Goal: Communication & Community: Share content

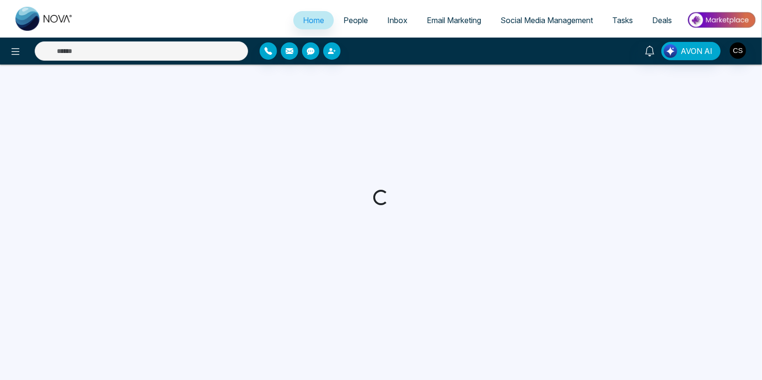
select select "*"
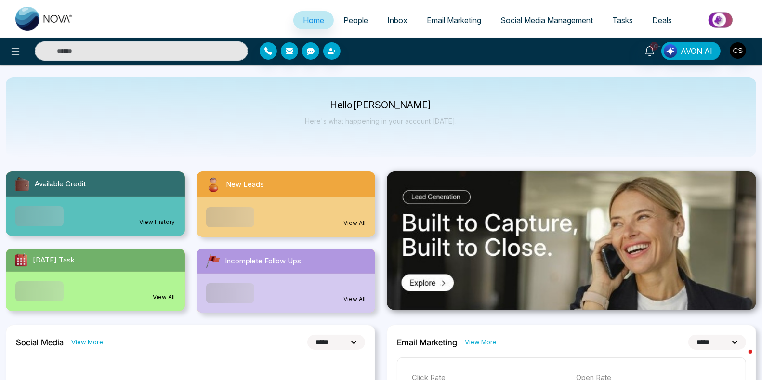
click at [357, 23] on span "People" at bounding box center [356, 20] width 25 height 10
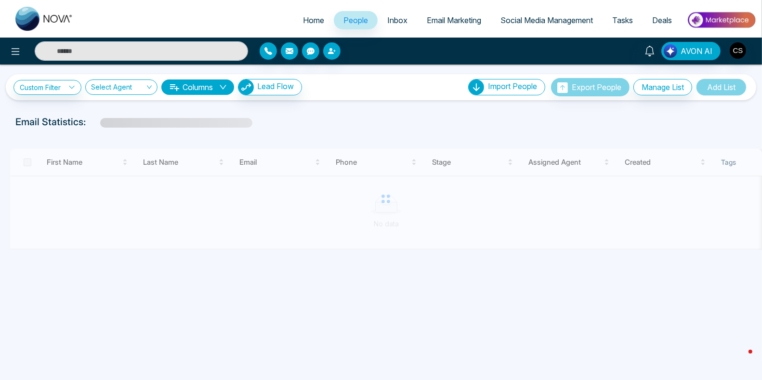
click at [429, 23] on span "Email Marketing" at bounding box center [454, 20] width 54 height 10
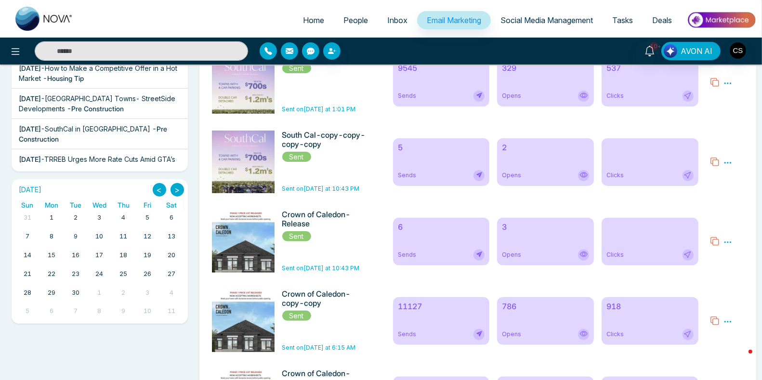
scroll to position [206, 0]
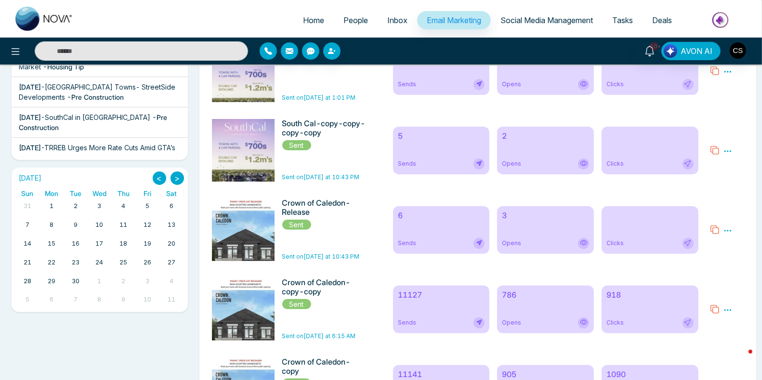
click at [713, 231] on icon at bounding box center [715, 229] width 8 height 8
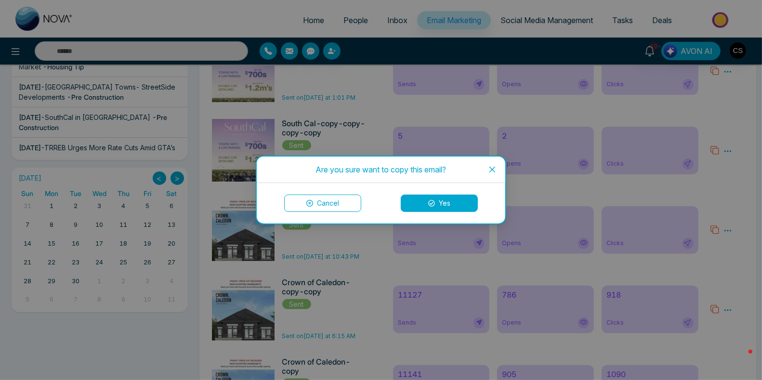
click at [445, 207] on button "Yes" at bounding box center [439, 203] width 77 height 17
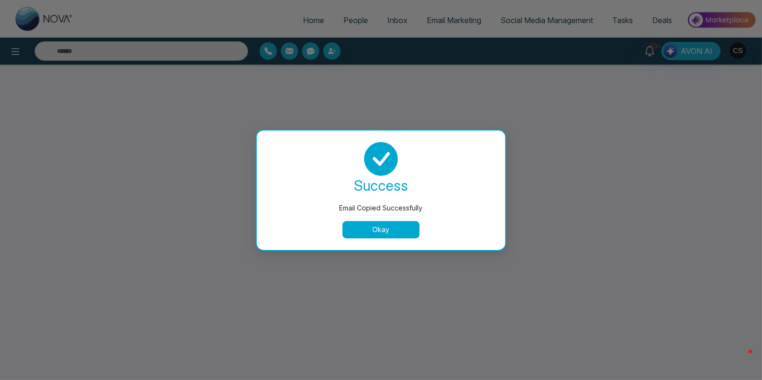
click at [383, 233] on button "Okay" at bounding box center [381, 229] width 77 height 17
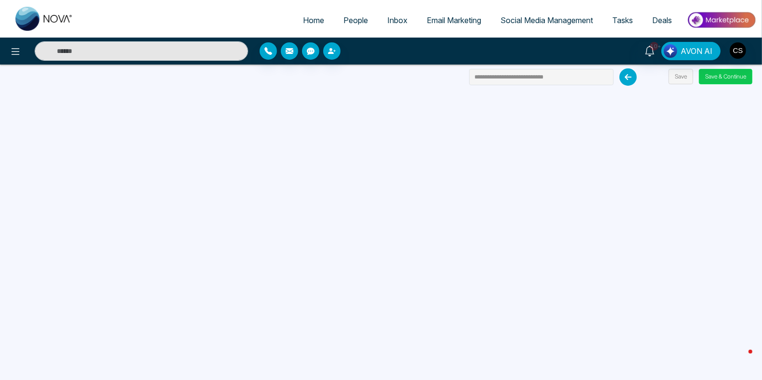
click at [723, 77] on button "Save & Continue" at bounding box center [725, 76] width 53 height 15
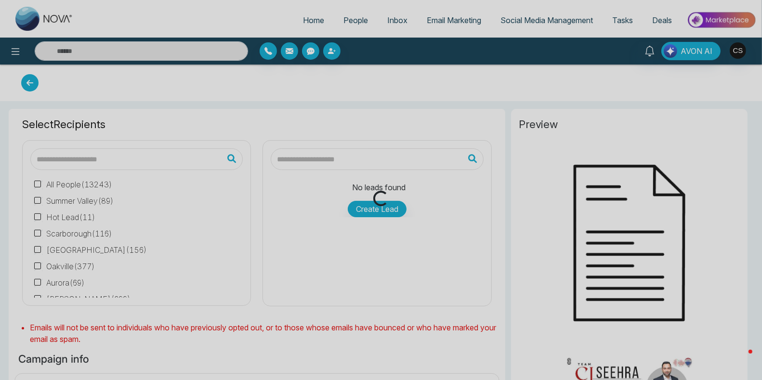
type input "**********"
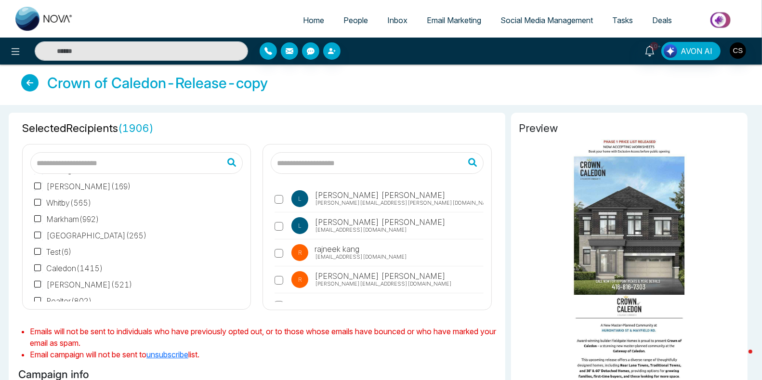
click at [346, 158] on input "text" at bounding box center [377, 163] width 212 height 22
type input "*"
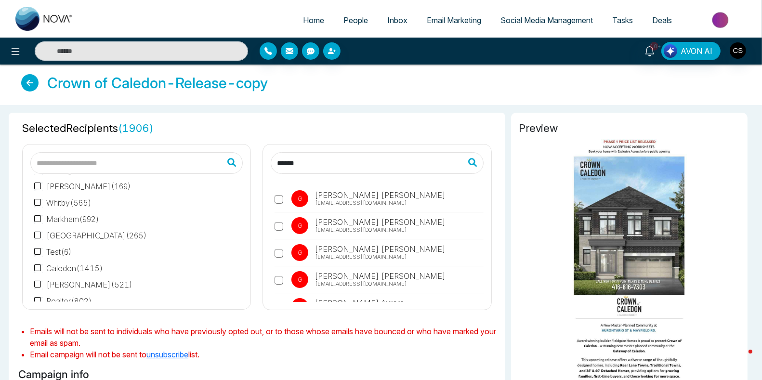
type input "******"
click at [280, 284] on label "G [PERSON_NAME] [PERSON_NAME][EMAIL_ADDRESS][DOMAIN_NAME]" at bounding box center [379, 282] width 209 height 22
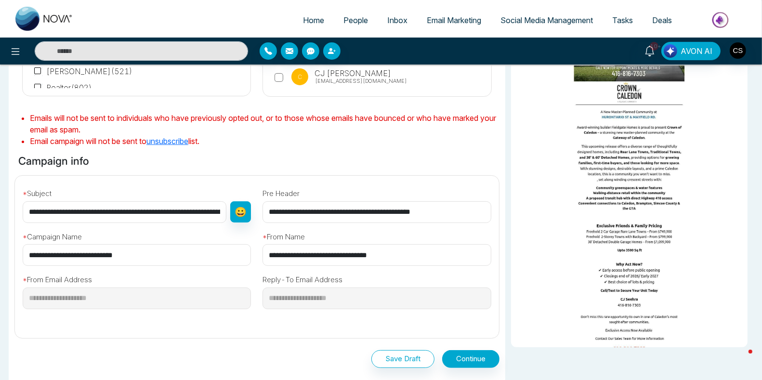
scroll to position [214, 0]
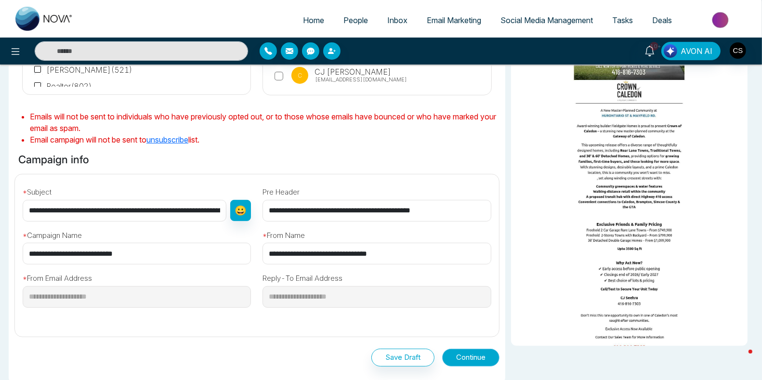
click at [483, 362] on button "Continue" at bounding box center [470, 358] width 57 height 18
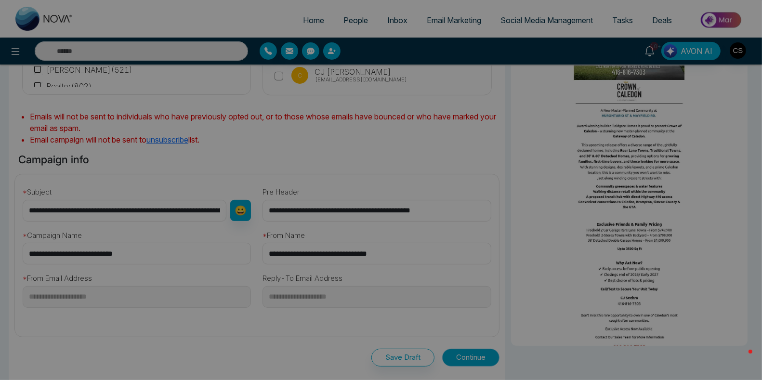
scroll to position [214, 0]
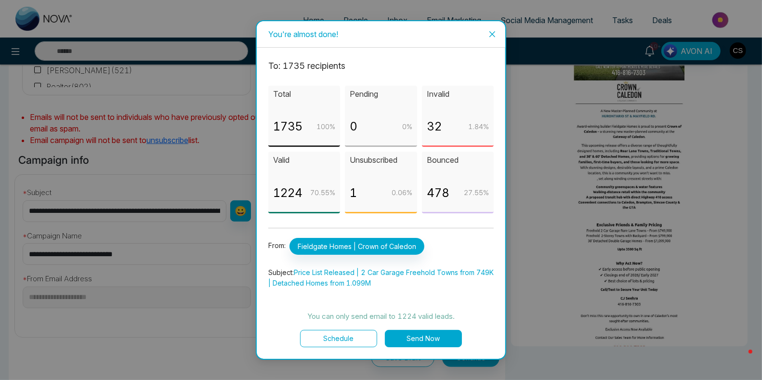
click at [491, 33] on icon "close" at bounding box center [493, 34] width 8 height 8
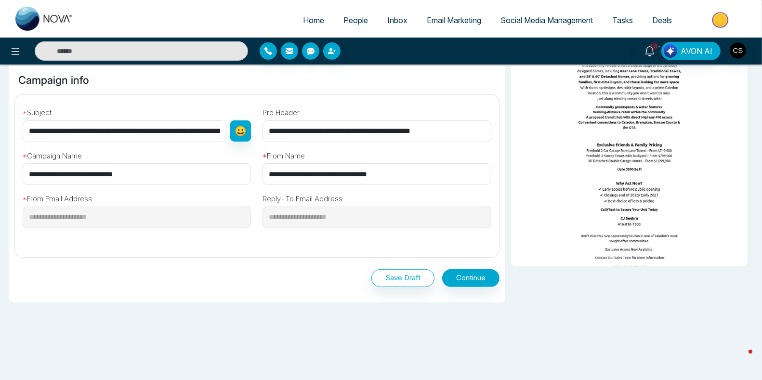
scroll to position [299, 0]
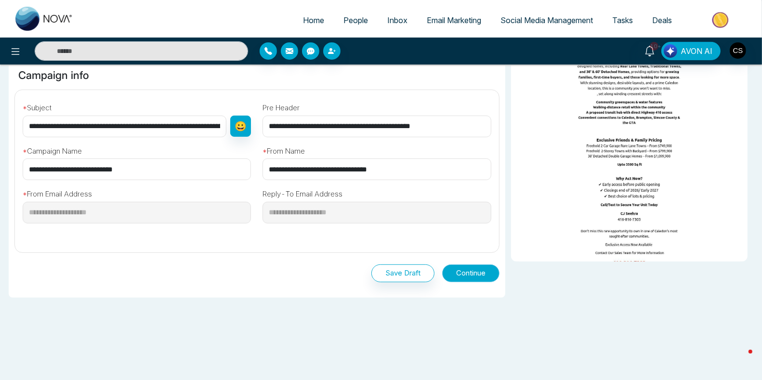
click at [469, 272] on button "Continue" at bounding box center [470, 273] width 57 height 18
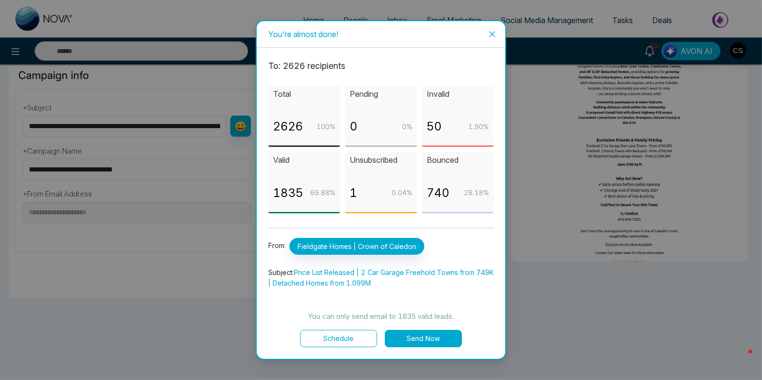
click at [429, 338] on button "Send Now" at bounding box center [423, 338] width 77 height 17
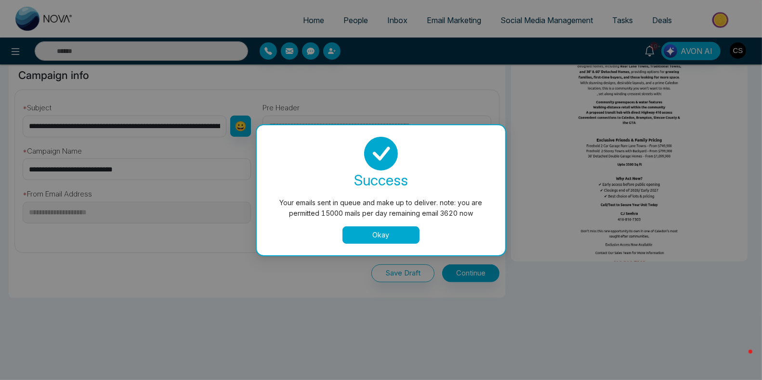
click at [392, 239] on button "Okay" at bounding box center [381, 234] width 77 height 17
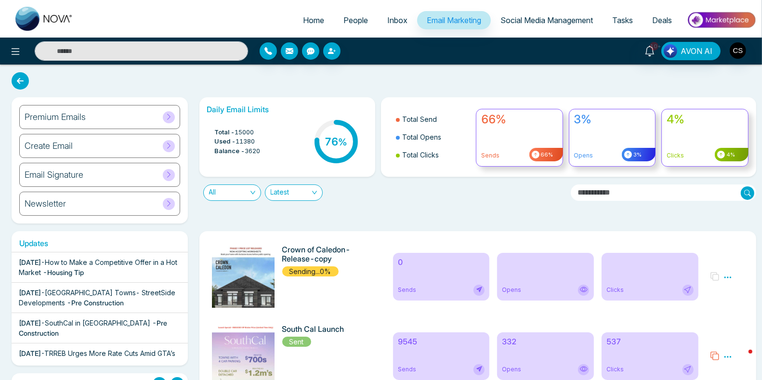
click at [727, 276] on icon at bounding box center [728, 277] width 9 height 9
click at [713, 291] on span "Preview" at bounding box center [712, 291] width 26 height 8
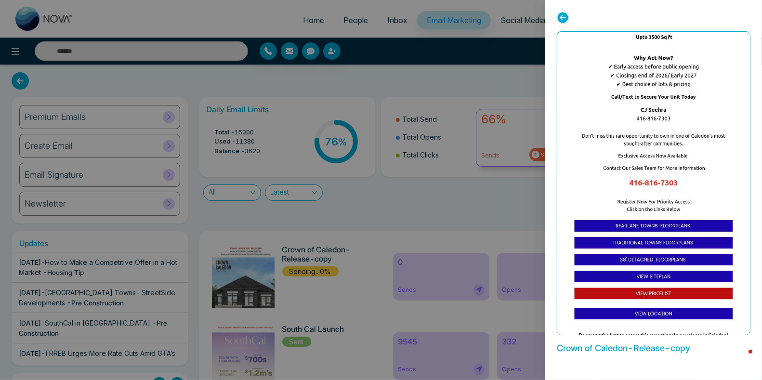
scroll to position [565, 0]
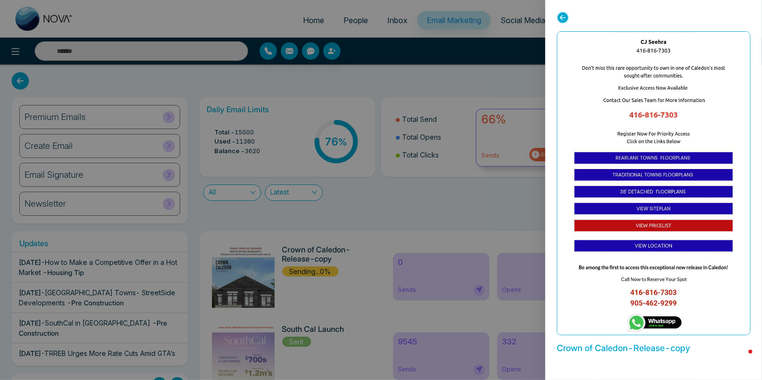
click at [645, 229] on img at bounding box center [654, 109] width 328 height 1251
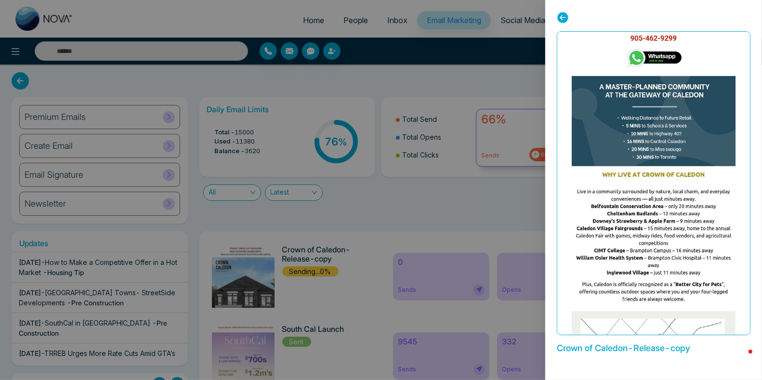
scroll to position [847, 0]
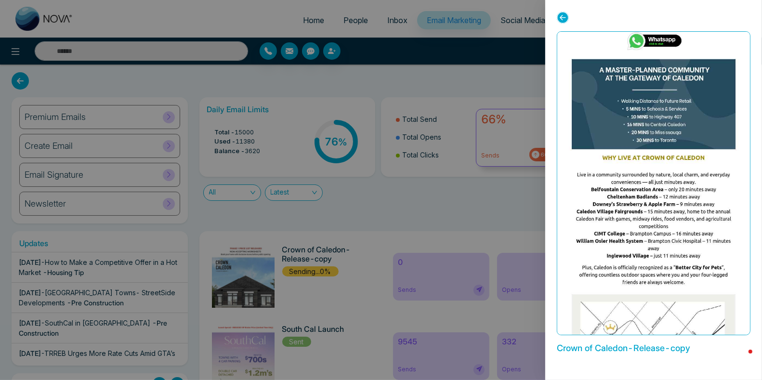
click at [567, 17] on icon at bounding box center [563, 18] width 12 height 12
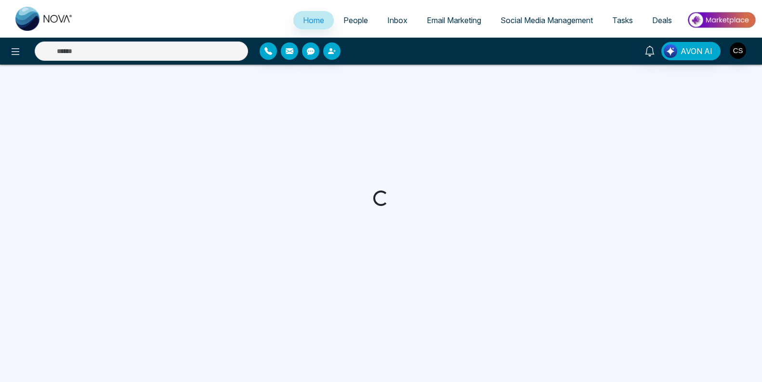
select select "*"
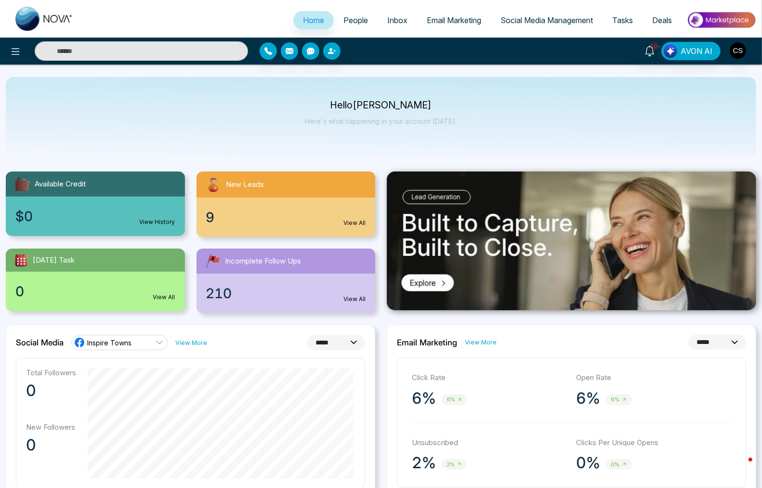
click at [358, 18] on span "People" at bounding box center [356, 20] width 25 height 10
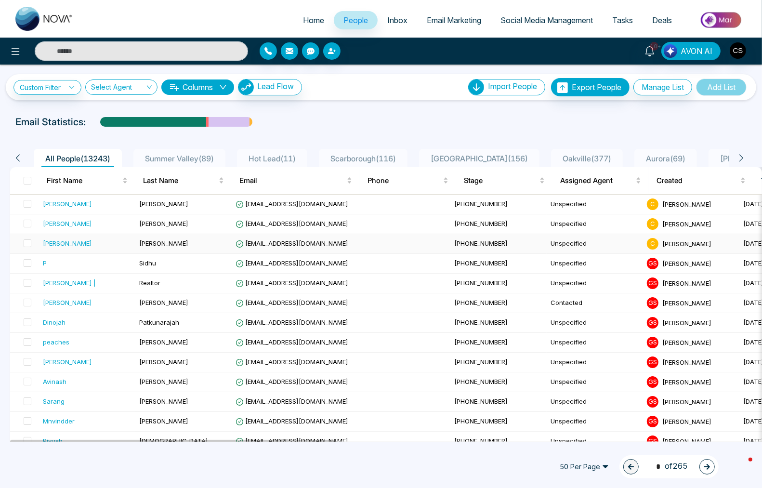
click at [140, 241] on span "[PERSON_NAME]" at bounding box center [163, 243] width 49 height 8
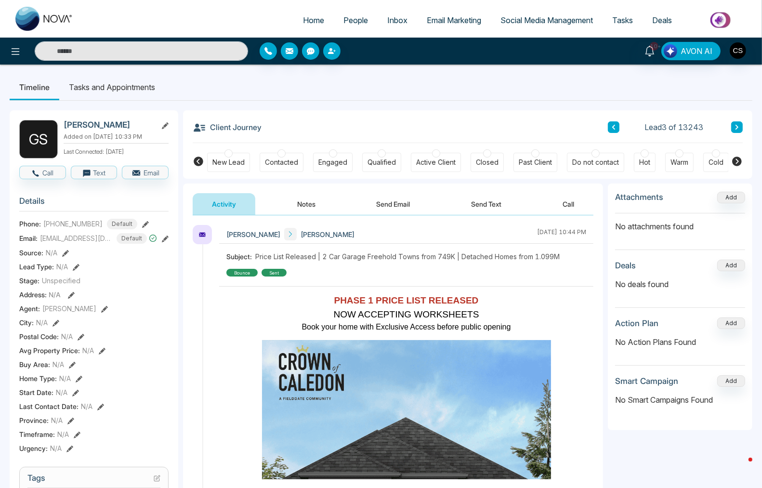
scroll to position [13, 0]
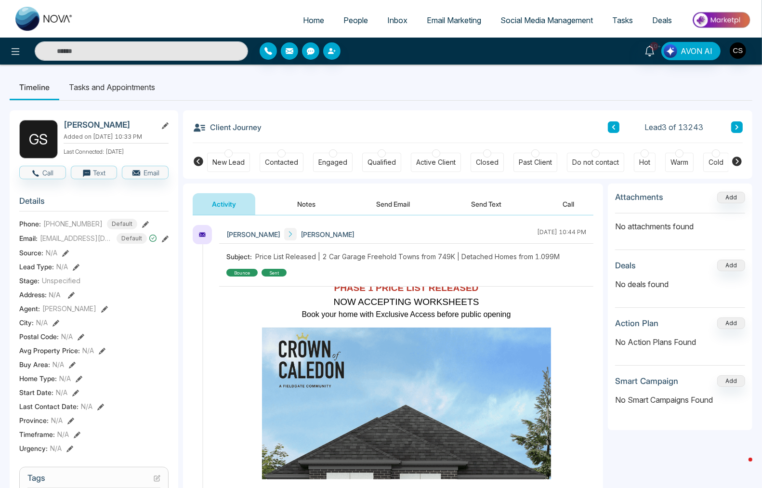
click at [243, 274] on div "bounce" at bounding box center [241, 273] width 31 height 8
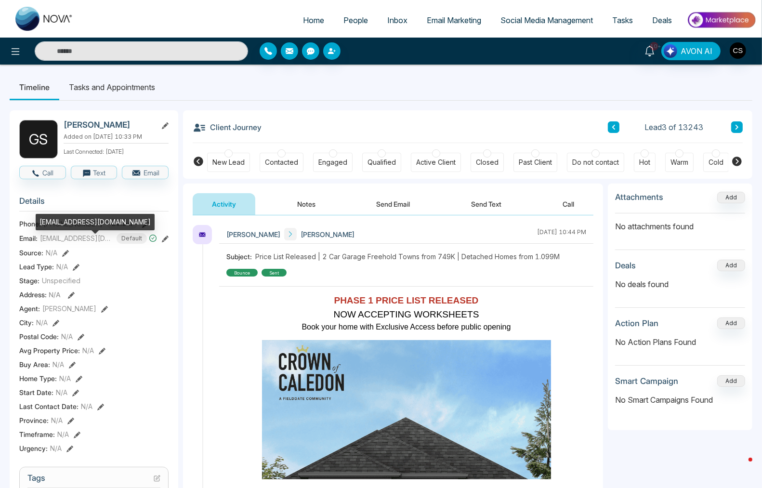
click at [88, 243] on span "[EMAIL_ADDRESS][DOMAIN_NAME]" at bounding box center [76, 238] width 72 height 10
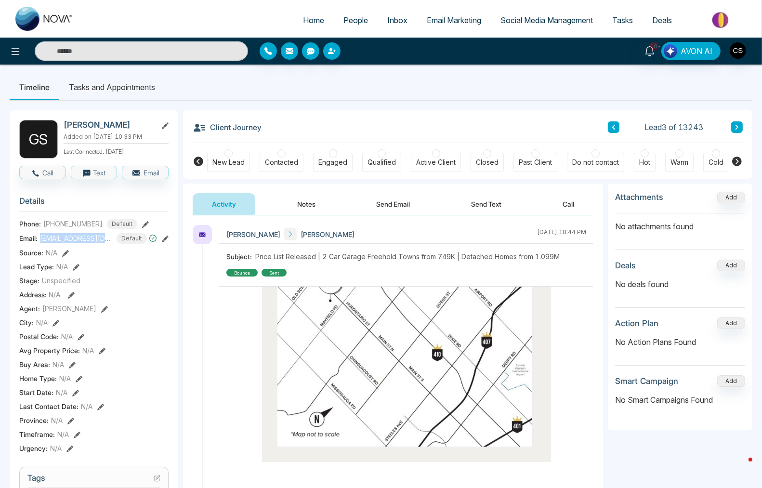
copy span "[EMAIL_ADDRESS][DOMAIN_NAME]"
